Goal: Information Seeking & Learning: Find specific page/section

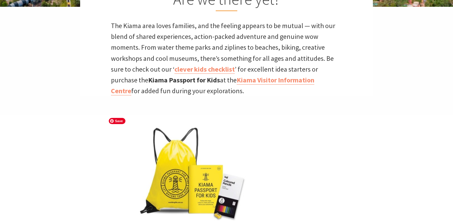
scroll to position [191, 0]
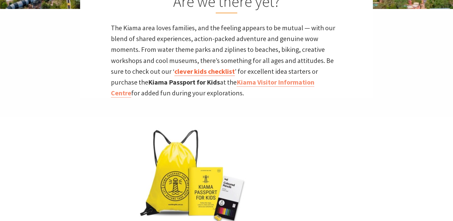
click at [209, 73] on link "clever kids checklist" at bounding box center [204, 71] width 60 height 9
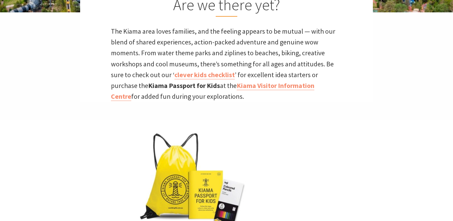
scroll to position [185, 0]
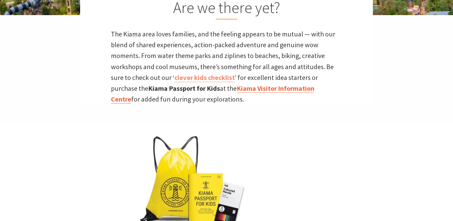
click at [287, 88] on link "Kiama Visitor Information Centre" at bounding box center [212, 94] width 203 height 20
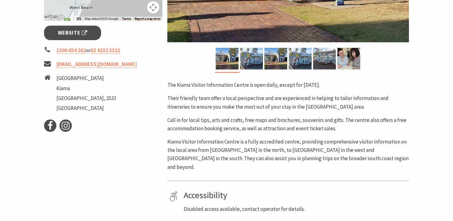
scroll to position [226, 0]
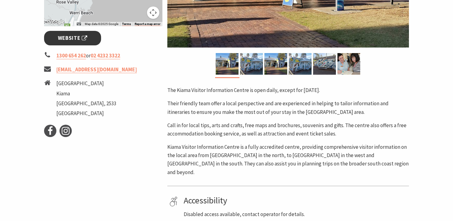
click at [81, 41] on span "Website" at bounding box center [73, 38] width 30 height 8
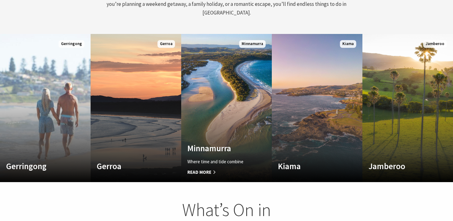
scroll to position [319, 0]
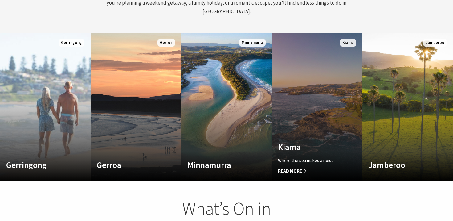
click at [319, 104] on link "Custom Image Used Kiama Where the sea makes a noise Read More Kiama" at bounding box center [317, 107] width 91 height 148
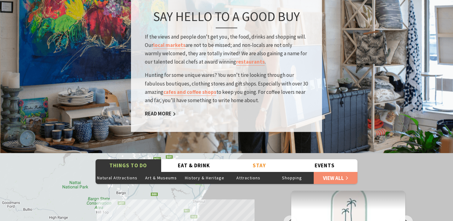
scroll to position [968, 0]
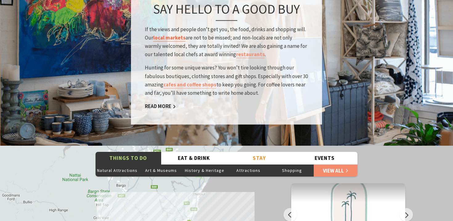
click at [167, 34] on link "local markets" at bounding box center [169, 37] width 32 height 7
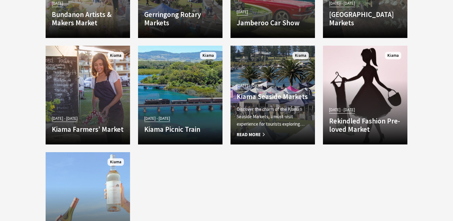
scroll to position [650, 0]
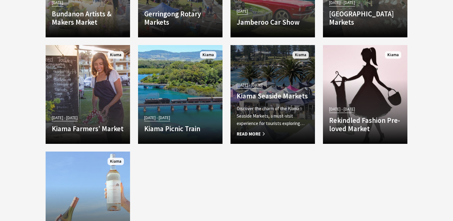
click at [268, 105] on p "Discover the charm of the Kiama Seaside Markets, a must-visit experience for to…" at bounding box center [273, 116] width 72 height 22
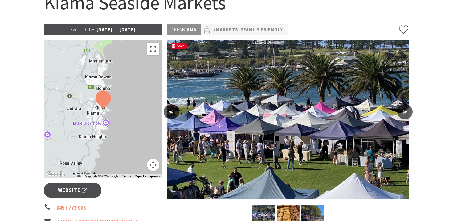
scroll to position [73, 0]
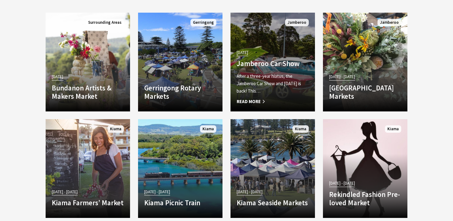
scroll to position [574, 0]
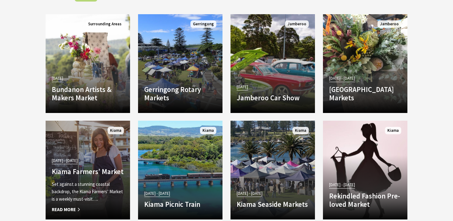
click at [89, 182] on p "Set against a stunning coastal backdrop, the Kiama Farmers’ Market is a weekly …" at bounding box center [88, 191] width 72 height 22
